Goal: Transaction & Acquisition: Book appointment/travel/reservation

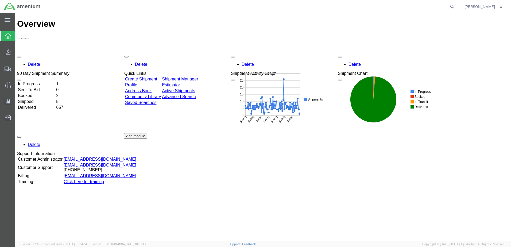
click at [158, 53] on div "Delete 90 Day Shipment Summary In Progress 1 Sent To Bid 0 Booked 2 Shipped 5 D…" at bounding box center [263, 133] width 492 height 160
click at [159, 53] on div "Delete 90 Day Shipment Summary In Progress 1 Sent To Bid 0 Booked 2 Shipped 5 D…" at bounding box center [263, 133] width 492 height 160
click at [157, 77] on link "Create Shipment" at bounding box center [141, 79] width 32 height 5
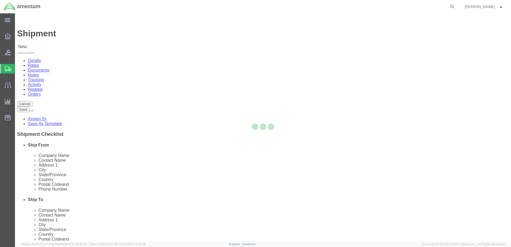
select select
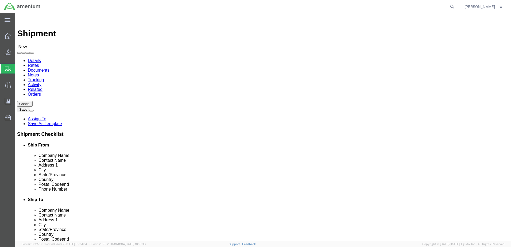
drag, startPoint x: 99, startPoint y: 99, endPoint x: 104, endPoint y: 99, distance: 5.6
select select "MYPROFILE"
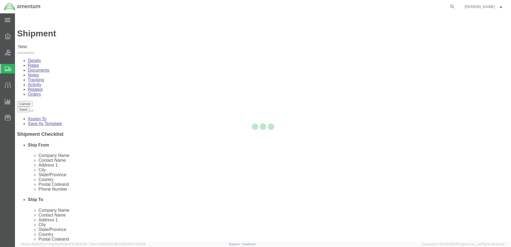
type input "Amentum Services, Inc."
type input "[PERSON_NAME]"
type input "Hangar 1002, [GEOGRAPHIC_DATA]"
type input "[GEOGRAPHIC_DATA]"
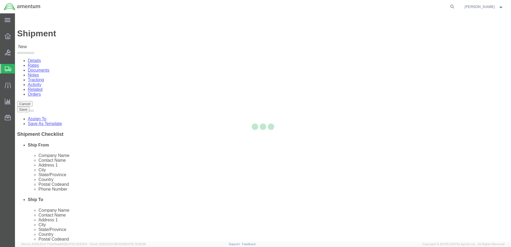
type input "32212"
type input "9049806801"
type input "[PERSON_NAME][EMAIL_ADDRESS][PERSON_NAME][DOMAIN_NAME]"
checkbox input "true"
select select "FL"
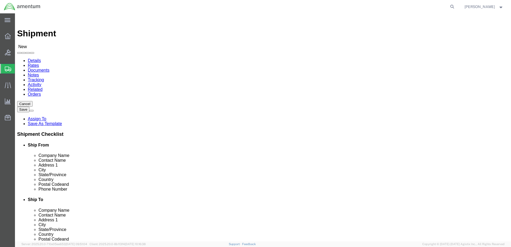
click div "My Profile Location [PHONE_NUMBER] [PHONE_NUMBER] [PHONE_NUMBER] [PHONE_NUMBER]…"
type input "EPR"
select select "49933"
type input "Amentum Services, Inc"
type input "[PERSON_NAME]"
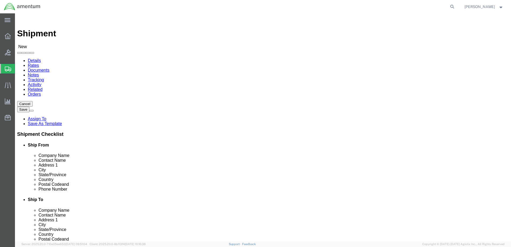
type input "[STREET_ADDRESS]"
type input "c/o Amentum Services, Inc."
type input "Aguadilla"
type input "00604"
type input "[PHONE_NUMBER]"
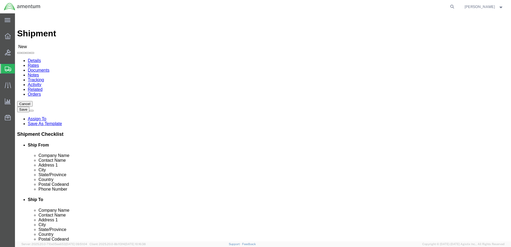
type input "[PERSON_NAME][EMAIL_ADDRESS][PERSON_NAME][DOMAIN_NAME]"
checkbox input "true"
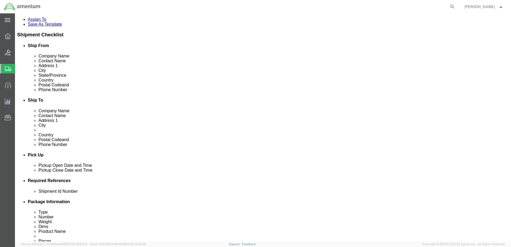
scroll to position [134, 0]
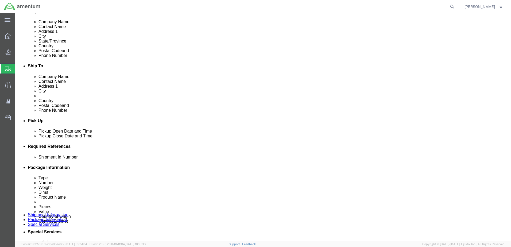
click div "[DATE] 3:00 PM"
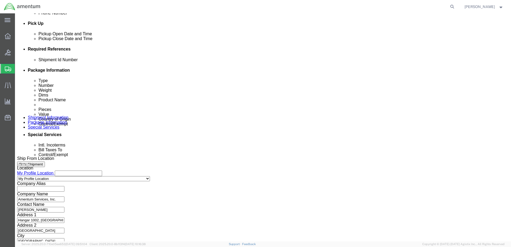
type input "4:00 PM"
click button "Apply"
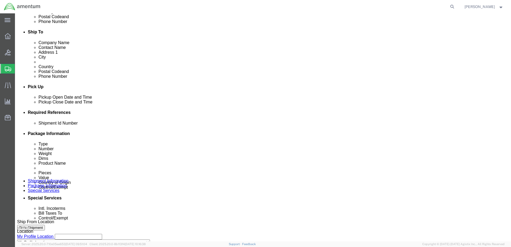
scroll to position [151, 0]
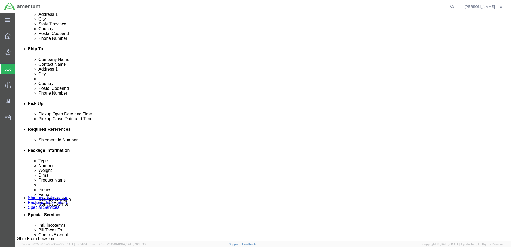
click div "[DATE] 5:00 PM"
type input "6:00 PM"
click div "Close Time 6:00 PM [DATE] 5:00 PM - [DATE] 5:00 PM Cancel Apply"
click button "Apply"
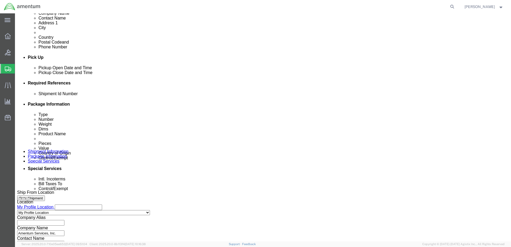
scroll to position [204, 0]
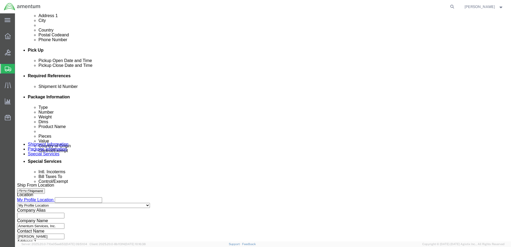
click select "Select Air Less than Truckload Multi-Leg Ocean Freight Rail Small Parcel Truckl…"
select select "SMAL"
click select "Select Air Less than Truckload Multi-Leg Ocean Freight Rail Small Parcel Truckl…"
click input "text"
type input "5273EJA06T"
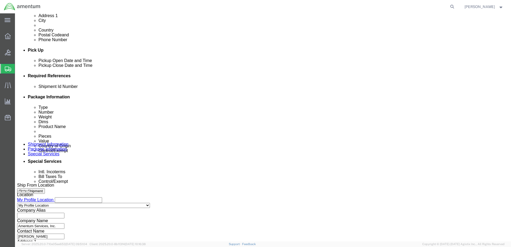
click button "Add reference"
click select "Select Account Type Activity ID Airline Appointment Number ASN Batch Request # …"
select select "DEPT"
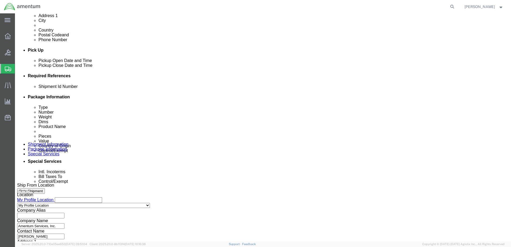
click select "Select Account Type Activity ID Airline Appointment Number ASN Batch Request # …"
drag, startPoint x: 209, startPoint y: 131, endPoint x: 206, endPoint y: 122, distance: 9.5
click div "Select Account Type Activity ID Airline Appointment Number ASN Batch Request # …"
click input "text"
type input "CBP"
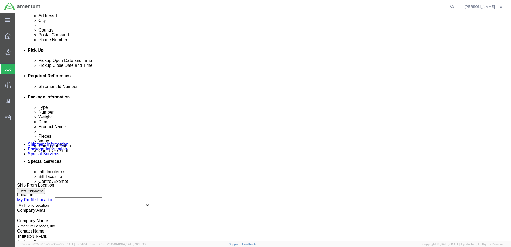
click select "Select Account Type Activity ID Airline Appointment Number ASN Batch Request # …"
select select "GLCD"
click select "Select Account Type Activity ID Airline Appointment Number ASN Batch Request # …"
select select "PROJNUM"
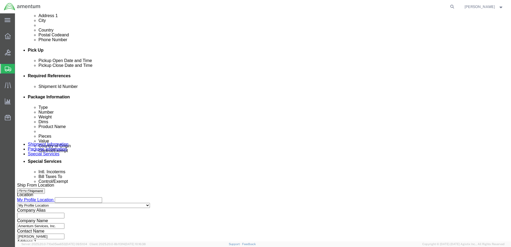
click select "Select Account Type Activity ID Airline Appointment Number ASN Batch Request # …"
drag, startPoint x: 357, startPoint y: 107, endPoint x: 332, endPoint y: 112, distance: 25.6
click button "Add reference"
click select "Select Account Type Activity ID Airline Appointment Number ASN Batch Request # …"
select select "CUSTREF"
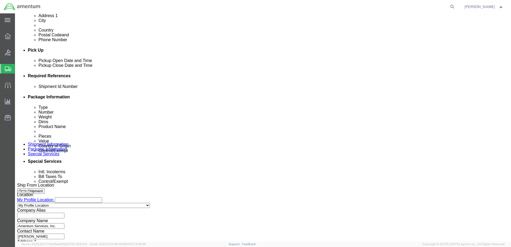
click select "Select Account Type Activity ID Airline Appointment Number ASN Batch Request # …"
click input "text"
type input "HANDLE"
click input "text"
paste input "6118.03.03.2219.000.EJA.0000"
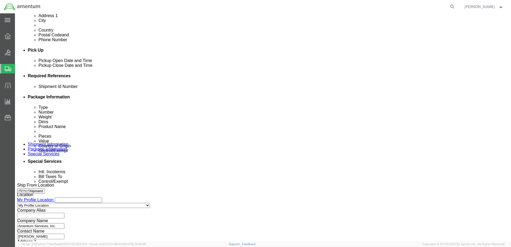
paste input "6118.03.03.2219.000.EJA.0000"
type input "6118.03.03.2219.000.EJA.00006118.03.03.2219.000.EJA.0000"
click input "text"
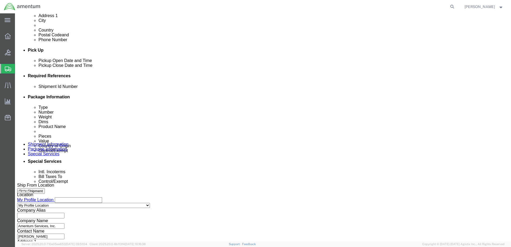
paste input "6118.03.03.2219.000.EJA.0000"
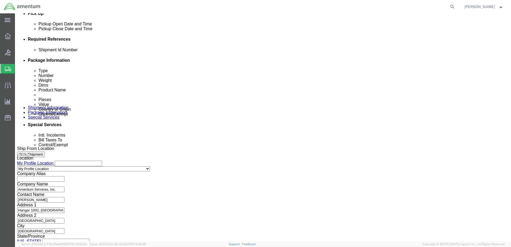
scroll to position [241, 0]
type input "6118.03.03.2219.000.EJA.0000"
click button "Continue"
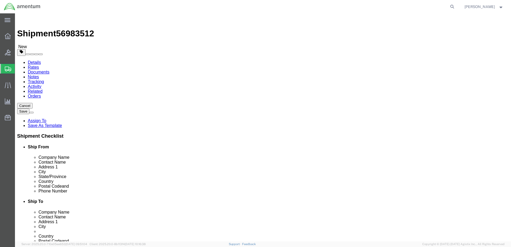
click select "Select Bale(s) Basket(s) Bolt(s) Bottle(s) Buckets Bulk Bundle(s) Can(s) Cardbo…"
select select "CBOX"
click select "Select Bale(s) Basket(s) Bolt(s) Bottle(s) Buckets Bulk Bundle(s) Can(s) Cardbo…"
click input "text"
type input "16"
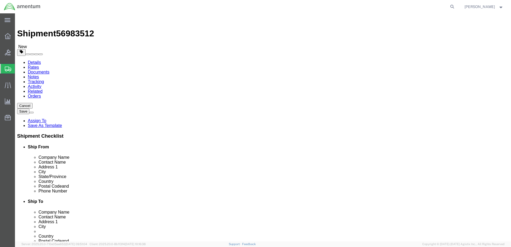
type input "6"
drag, startPoint x: 74, startPoint y: 126, endPoint x: 74, endPoint y: 131, distance: 5.1
click input "0.00"
type input "3.00"
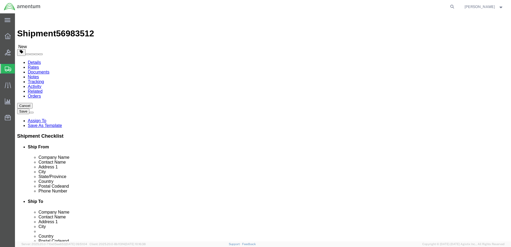
click div "Package Content # 1 1 x Cardboard Box(es) Package Type Select Bale(s) Basket(s)…"
click link "Add Content"
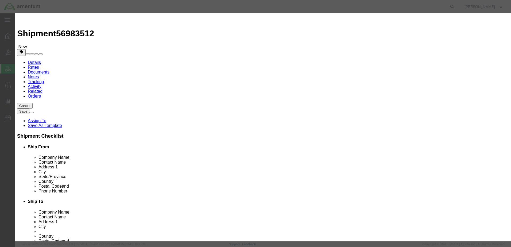
click input "text"
type input "KH301C"
click input "text"
type input "HANDLE ASSY."
type input "1"
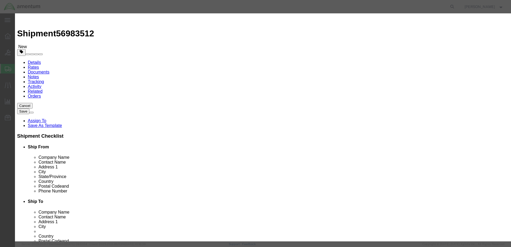
click input "text"
type input "265.00"
select select "USD"
click select "Select 50 55 60 65 70 85 92.5 100 125 175 250 300 400"
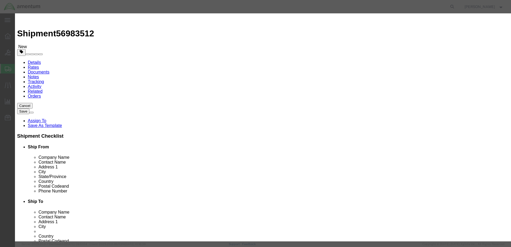
select select "250"
click select "Select 50 55 60 65 70 85 92.5 100 125 175 250 300 400"
click input "KH301C"
type input "KH301C-3"
click select "Select Account Type Activity ID Airline Appointment Number ASN Batch Number Bil…"
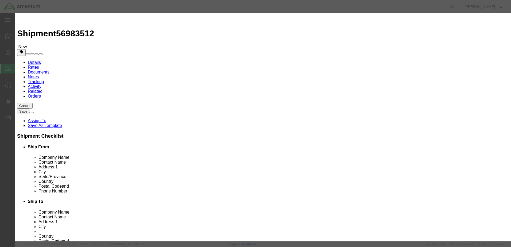
select select "GLCD"
click select "Select Account Type Activity ID Airline Appointment Number ASN Batch Number Bil…"
select select "PROJNUM"
click select "Select Account Type Activity ID Airline Appointment Number ASN Batch Number Bil…"
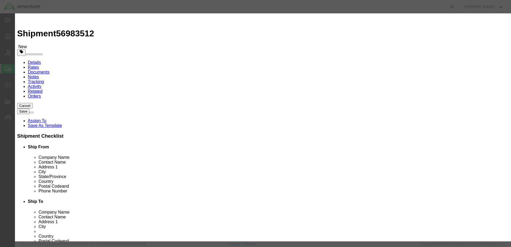
click input "text"
paste input "6118.03.03.2219.000.EJA.0000"
type input "6118.03.03.2219.000.EJA.0000"
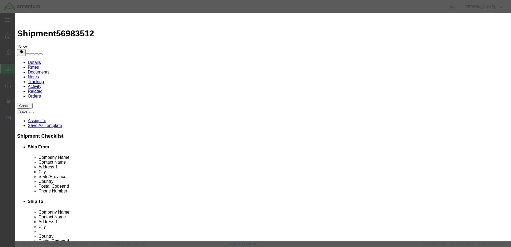
paste input "6118.03.03.2219.000.EJA.0000"
type input "6118.03.03.2219.000.EJA.0000"
click select "Select [GEOGRAPHIC_DATA] [GEOGRAPHIC_DATA] [GEOGRAPHIC_DATA] [GEOGRAPHIC_DATA] …"
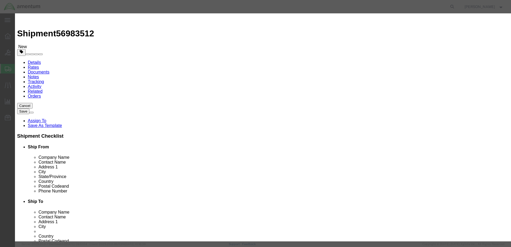
select select "US"
click select "Select [GEOGRAPHIC_DATA] [GEOGRAPHIC_DATA] [GEOGRAPHIC_DATA] [GEOGRAPHIC_DATA] …"
click textarea
type textarea "Fragile. Handle with care!"
click label "SKU"
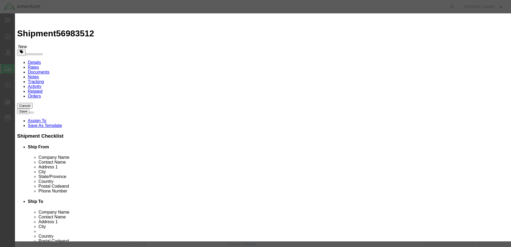
scroll to position [89, 0]
click select "Select ATF BIS DEA EPA FDA FTR ITAR OFAC Other (OPA)"
select select "FTR"
click select "Select ATF BIS DEA EPA FDA FTR ITAR OFAC Other (OPA)"
drag, startPoint x: 374, startPoint y: 110, endPoint x: 370, endPoint y: 110, distance: 3.7
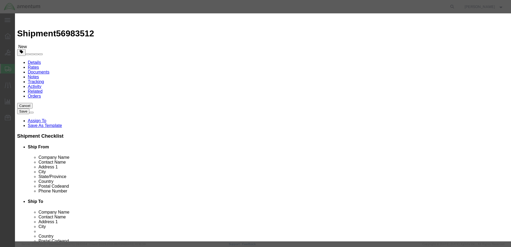
click select "Select 30.2(d)(2) 30.36 30.37(a) 30.37(f) 30.37(g) 30.37(h) 30.37(i) 30.37(j) 3…"
select select "30.37(a)"
click select "Select 30.2(d)(2) 30.36 30.37(a) 30.37(f) 30.37(g) 30.37(h) 30.37(i) 30.37(j) 3…"
click button "Save & Close"
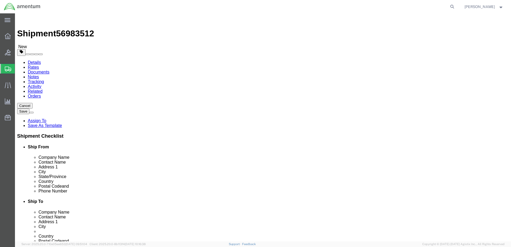
drag, startPoint x: 366, startPoint y: 210, endPoint x: 360, endPoint y: 210, distance: 5.9
click button "Continue"
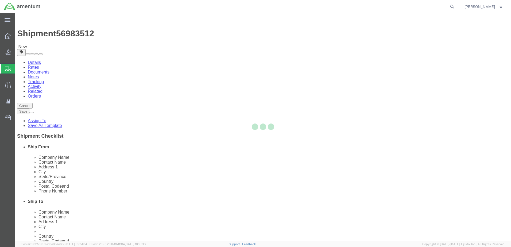
select select
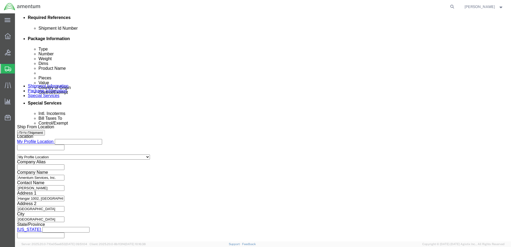
scroll to position [267, 0]
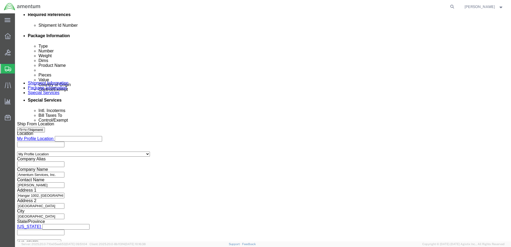
click select "Select Carriage Insurance Paid Carriage Paid To Cost and Freight Cost Insurance…"
select select "FOB"
click select "Select Carriage Insurance Paid Carriage Paid To Cost and Freight Cost Insurance…"
select select "RCPN"
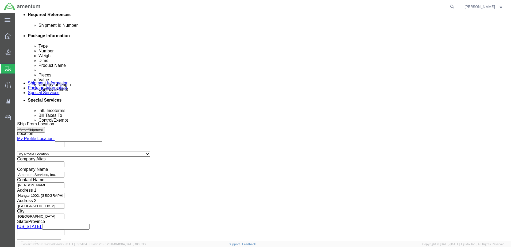
type input "Amentum Services, Inc"
type input "[STREET_ADDRESS]"
select select "PR"
type input "[PHONE_NUMBER]"
type input "[PERSON_NAME]"
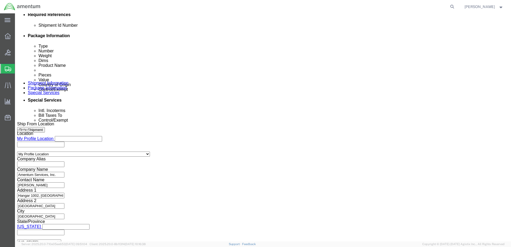
type input "c/o Amentum Services, Inc."
type input "Aguadilla"
type input "00604"
type input "[US_EMPLOYER_IDENTIFICATION_NUMBER]"
click select "Select Recipient Account Sender/Shipper Third Party Account"
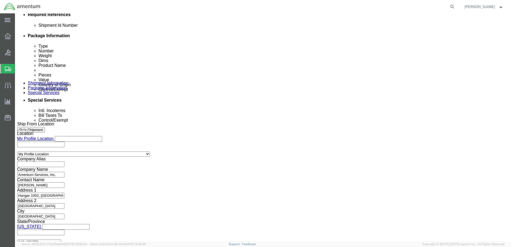
select select "SHIP"
click select "Select Recipient Account Sender/Shipper Third Party Account"
select select "SHIP"
click select "Select Recipient Account Sender/Shipper Third Party Account"
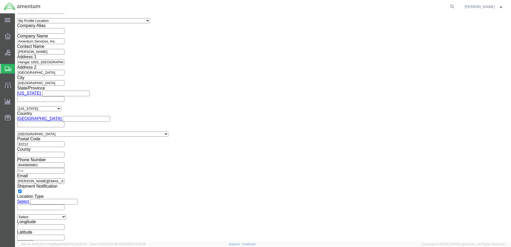
scroll to position [401, 0]
click select "Select ATF BIS DEA EPA FDA FTR ITAR OFAC Other (OPA)"
select select "FTR"
click select "Select ATF BIS DEA EPA FDA FTR ITAR OFAC Other (OPA)"
click select "Select 30.2(d)(2) 30.36 30.37(a) 30.37(f) 30.37(g) 30.37(h) 30.37(i) 30.37(j) 3…"
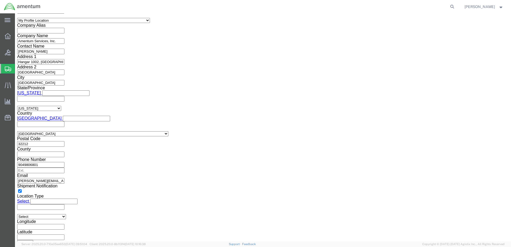
select select "30.37(a)"
click select "Select 30.2(d)(2) 30.36 30.37(a) 30.37(f) 30.37(g) 30.37(h) 30.37(i) 30.37(j) 3…"
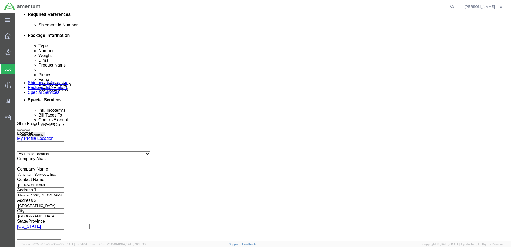
scroll to position [267, 0]
click button "Save"
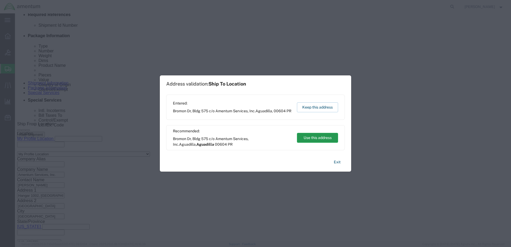
click at [309, 136] on button "Use this address" at bounding box center [317, 138] width 41 height 10
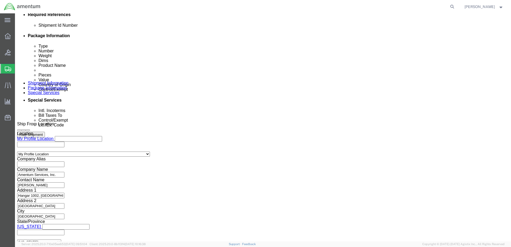
click button "Rate Shipment"
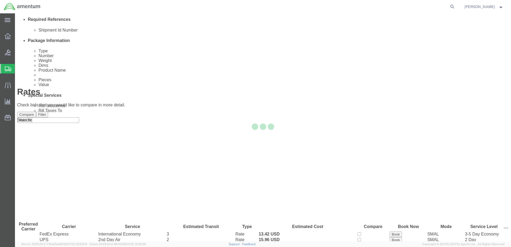
scroll to position [0, 0]
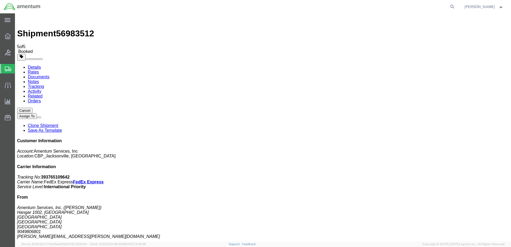
drag, startPoint x: 22, startPoint y: 83, endPoint x: 19, endPoint y: 105, distance: 22.2
checkbox input "true"
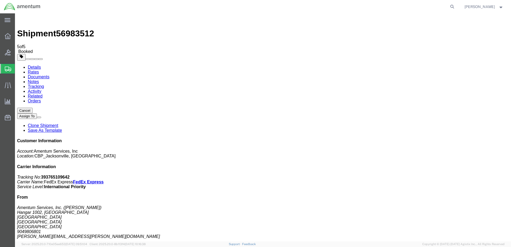
select select "4"
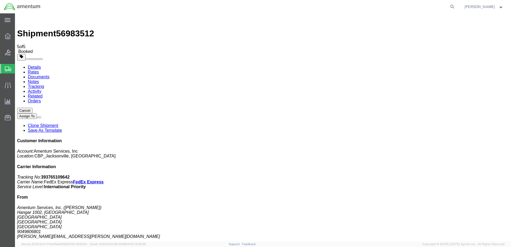
select select "2"
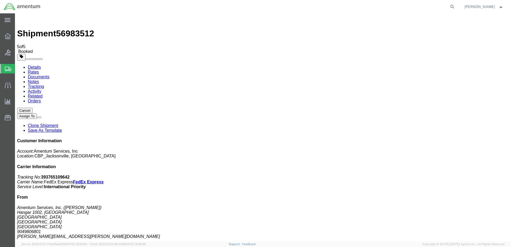
select select "4"
